Goal: Understand site structure: Understand site structure

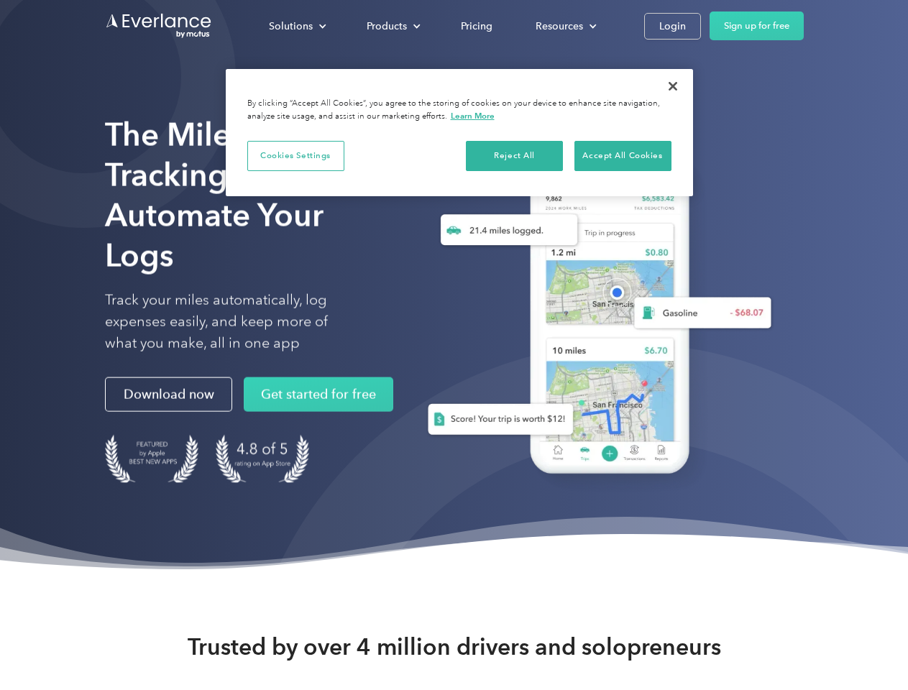
click at [297, 26] on div "Solutions" at bounding box center [291, 26] width 44 height 18
click at [392, 26] on div "Products" at bounding box center [387, 26] width 40 height 18
click at [564, 26] on div "Resources" at bounding box center [559, 26] width 47 height 18
click at [296, 155] on button "Cookies Settings" at bounding box center [295, 156] width 97 height 30
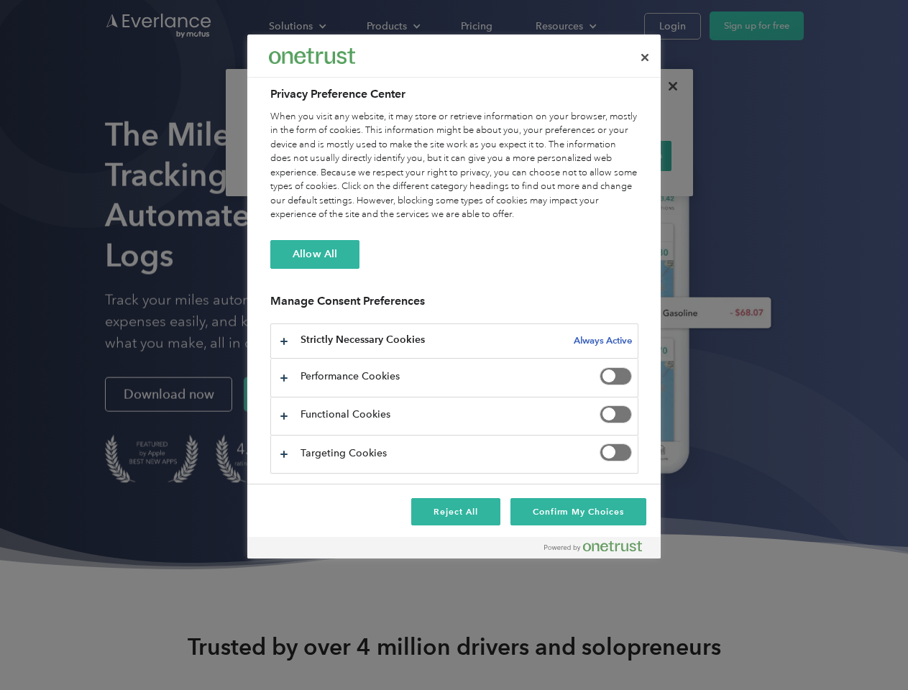
click at [515, 155] on div "When you visit any website, it may store or retrieve information on your browse…" at bounding box center [454, 166] width 368 height 112
click at [623, 155] on div "When you visit any website, it may store or retrieve information on your browse…" at bounding box center [454, 166] width 368 height 112
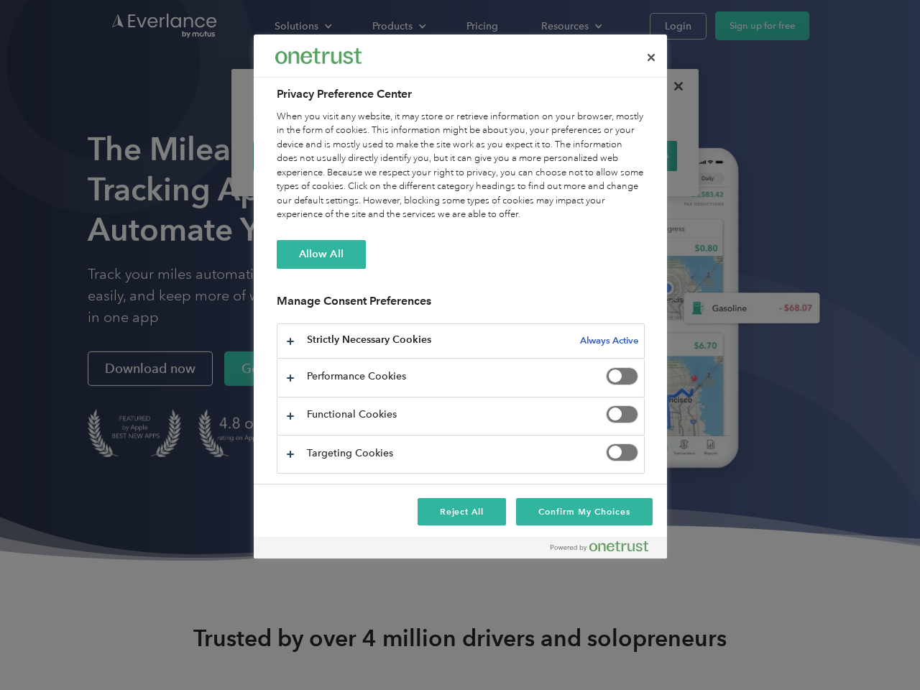
click at [673, 86] on div at bounding box center [460, 345] width 920 height 690
